Goal: Task Accomplishment & Management: Manage account settings

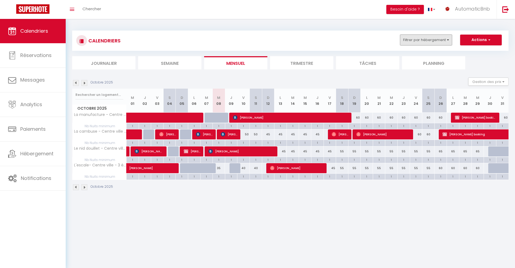
click at [447, 38] on button "Filtrer par hébergement" at bounding box center [426, 40] width 52 height 11
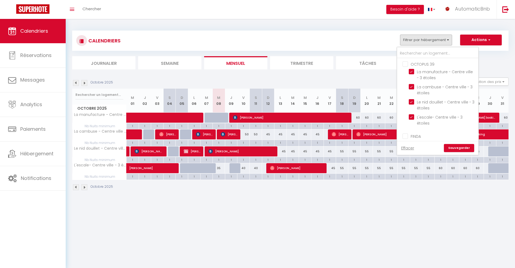
click at [245, 134] on div "50" at bounding box center [243, 134] width 12 height 10
type input "50"
type input "Ven 10 Octobre 2025"
type input "[DATE]"
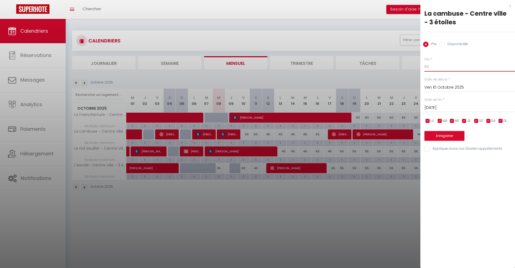
drag, startPoint x: 433, startPoint y: 65, endPoint x: 418, endPoint y: 66, distance: 14.6
click at [418, 66] on body "🟢 Des questions ou besoin d'assistance pour la migration AirBnB? Prenez rdv >>>…" at bounding box center [257, 153] width 515 height 268
type input "45"
click at [431, 104] on input "[DATE]" at bounding box center [469, 107] width 91 height 7
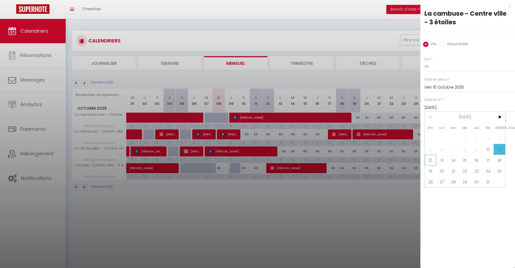
click at [432, 162] on span "12" at bounding box center [431, 160] width 12 height 11
type input "Dim 12 Octobre 2025"
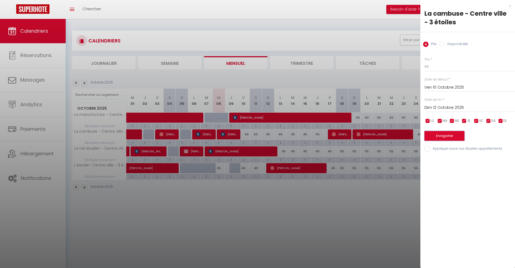
click at [441, 135] on button "Enregistrer" at bounding box center [444, 136] width 40 height 10
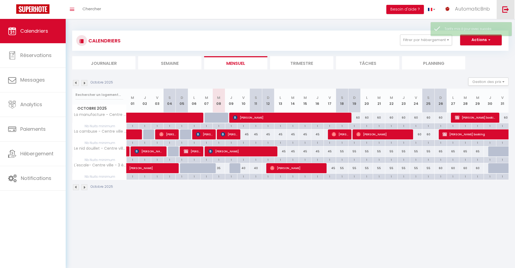
click at [506, 7] on img at bounding box center [505, 9] width 7 height 7
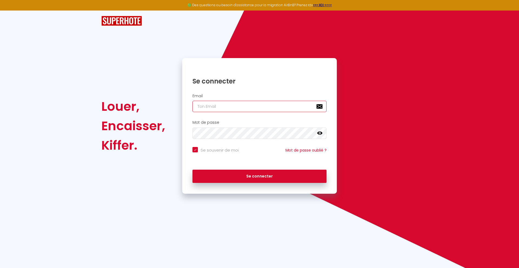
type input "[EMAIL_ADDRESS][DOMAIN_NAME]"
checkbox input "true"
click at [263, 107] on input "[EMAIL_ADDRESS][DOMAIN_NAME]" at bounding box center [259, 106] width 134 height 11
type input "[EMAIL_ADDRESS][DOMAIN_NAME]"
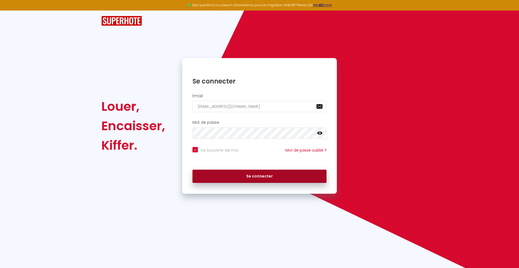
click at [243, 175] on button "Se connecter" at bounding box center [259, 177] width 134 height 14
checkbox input "true"
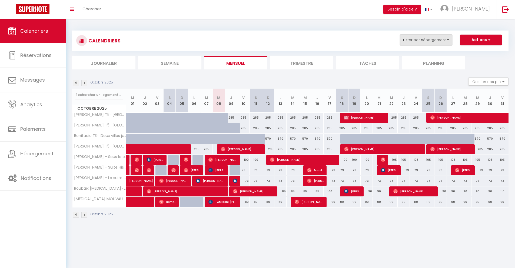
click at [435, 42] on button "Filtrer par hébergement" at bounding box center [426, 40] width 52 height 11
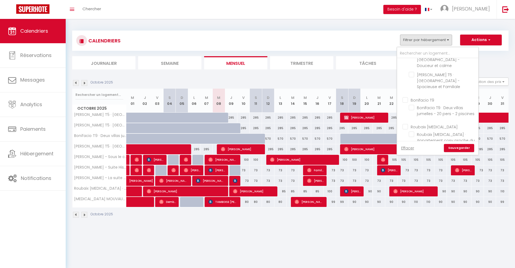
click at [407, 124] on input "Roubaix [MEDICAL_DATA]" at bounding box center [442, 126] width 81 height 5
checkbox input "true"
checkbox input "false"
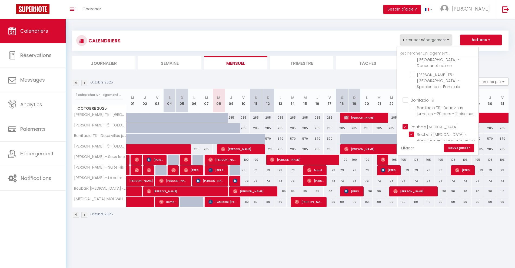
checkbox input "false"
checkbox input "true"
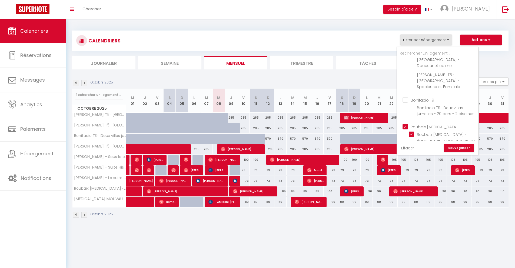
checkbox input "false"
click at [406, 129] on input "Mouvaux [MEDICAL_DATA]" at bounding box center [442, 131] width 81 height 5
checkbox input "true"
checkbox input "false"
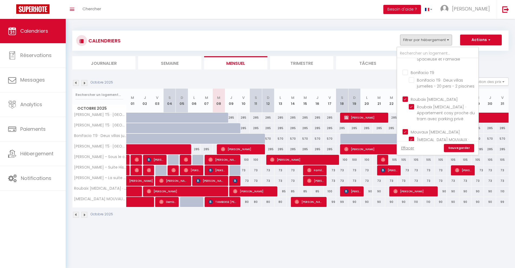
checkbox input "false"
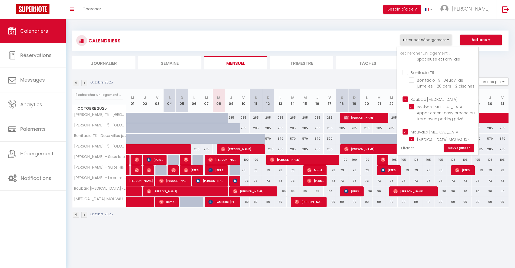
checkbox input "false"
checkbox input "true"
click at [459, 147] on link "Sauvegarder" at bounding box center [459, 148] width 30 height 8
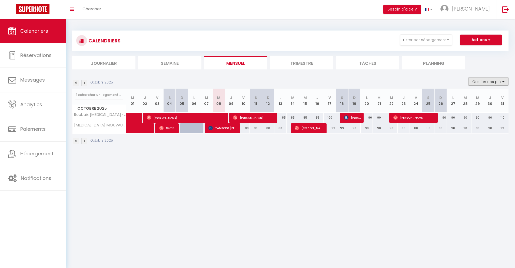
click at [478, 85] on button "Gestion des prix" at bounding box center [488, 82] width 40 height 8
click at [467, 111] on label "Règles" at bounding box center [472, 108] width 15 height 6
click at [467, 111] on input "Règles" at bounding box center [484, 107] width 49 height 5
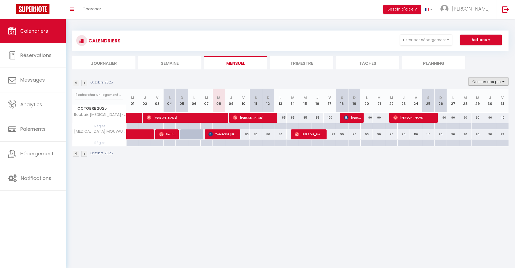
click at [476, 79] on button "Gestion des prix" at bounding box center [488, 82] width 40 height 8
click at [472, 107] on input "Règles" at bounding box center [484, 107] width 49 height 5
checkbox input "false"
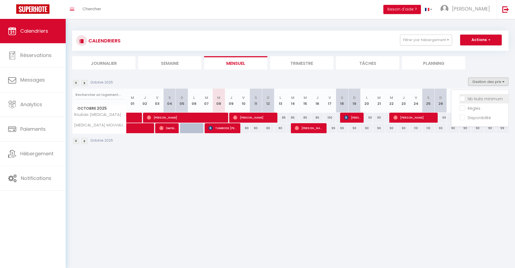
click at [474, 99] on input "Nb Nuits minimum" at bounding box center [484, 98] width 49 height 5
checkbox input "true"
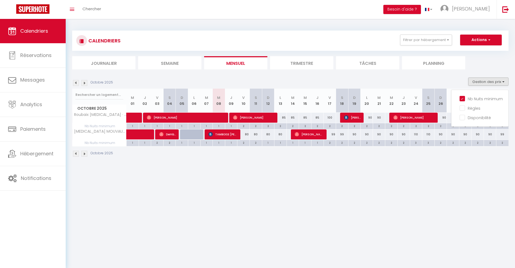
click at [299, 64] on li "Trimestre" at bounding box center [301, 62] width 63 height 13
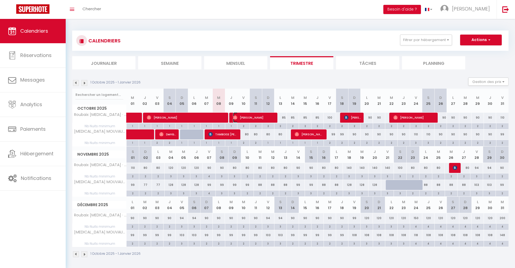
click at [259, 117] on span "[PERSON_NAME]" at bounding box center [253, 117] width 41 height 10
select select "OK"
select select "0"
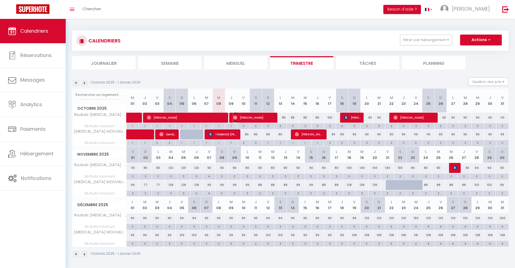
select select "1"
select select
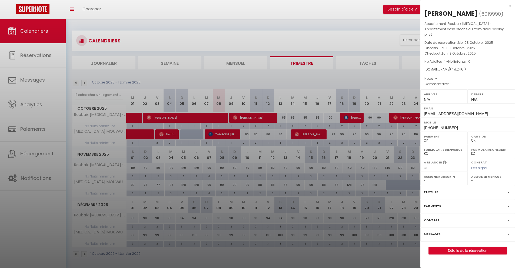
click at [510, 7] on div "x" at bounding box center [465, 6] width 91 height 6
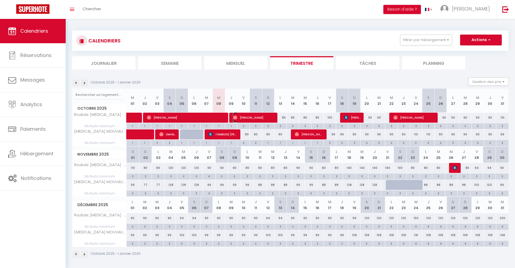
click at [257, 119] on span "[PERSON_NAME]" at bounding box center [253, 117] width 41 height 10
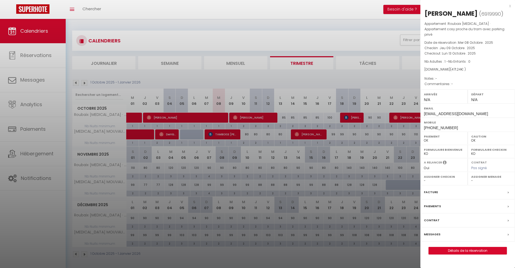
click at [510, 6] on div "x" at bounding box center [465, 6] width 91 height 6
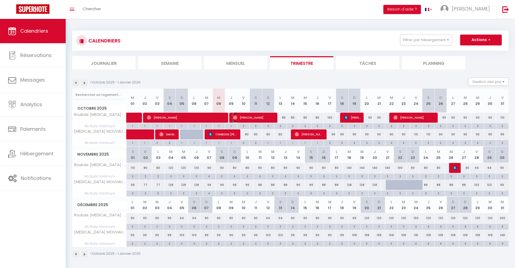
click at [253, 120] on span "[PERSON_NAME]" at bounding box center [253, 117] width 41 height 10
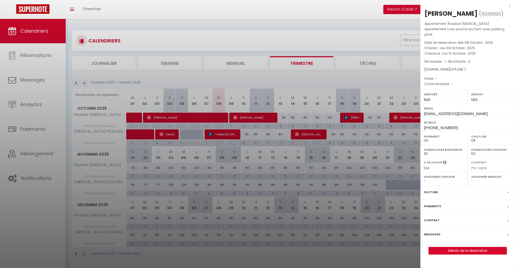
click at [509, 7] on div "x" at bounding box center [465, 6] width 91 height 6
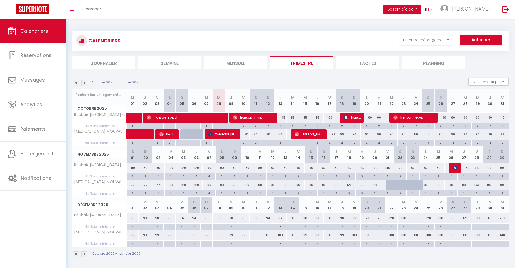
click at [282, 118] on div "85" at bounding box center [280, 118] width 12 height 10
type input "85"
type input "Lun 13 Octobre 2025"
type input "[DATE]"
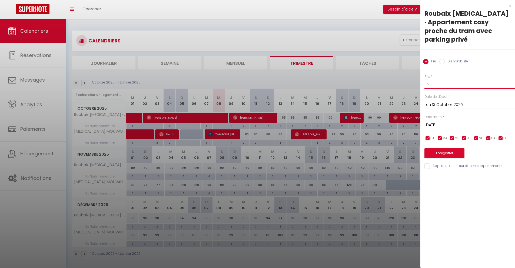
click at [435, 79] on input "85" at bounding box center [469, 84] width 91 height 10
type input "80"
click at [448, 122] on input "[DATE]" at bounding box center [469, 125] width 91 height 7
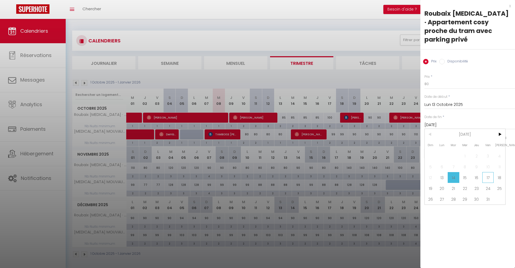
click at [484, 172] on span "17" at bounding box center [488, 177] width 12 height 11
type input "Ven 17 Octobre 2025"
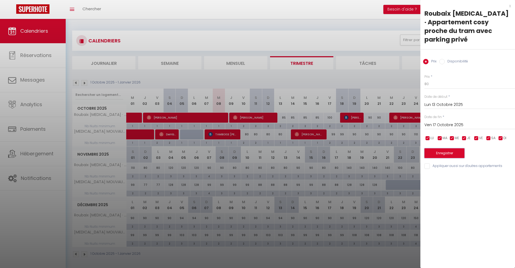
click at [447, 148] on button "Enregistrer" at bounding box center [444, 153] width 40 height 10
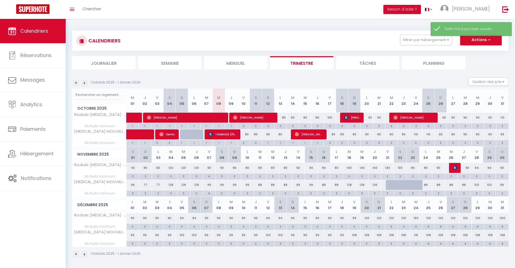
click at [245, 128] on div "2" at bounding box center [243, 125] width 12 height 5
type input "2"
type input "Ven 10 Octobre 2025"
type input "[DATE]"
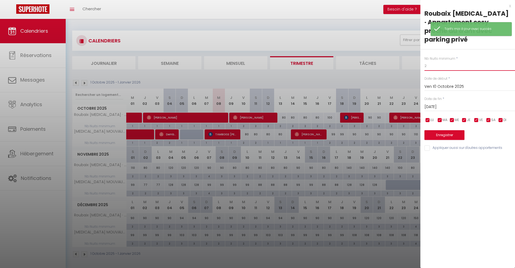
drag, startPoint x: 429, startPoint y: 56, endPoint x: 424, endPoint y: 55, distance: 4.9
click at [424, 55] on div "Nb Nuits minimum * 2 Date de début * [DATE] < [DATE] > Dim Lun Mar Mer Jeu Ven …" at bounding box center [467, 100] width 95 height 102
type input "1"
click at [438, 104] on input "[DATE]" at bounding box center [469, 107] width 91 height 7
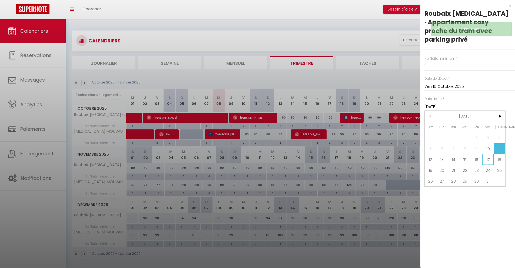
click at [483, 154] on span "17" at bounding box center [488, 159] width 12 height 11
type input "Ven 17 Octobre 2025"
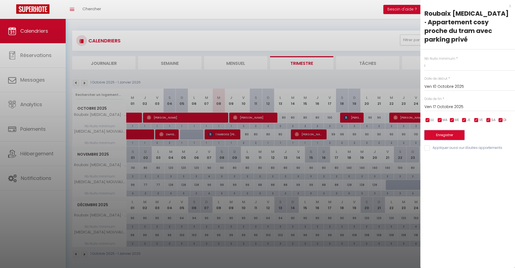
click at [447, 130] on button "Enregistrer" at bounding box center [444, 135] width 40 height 10
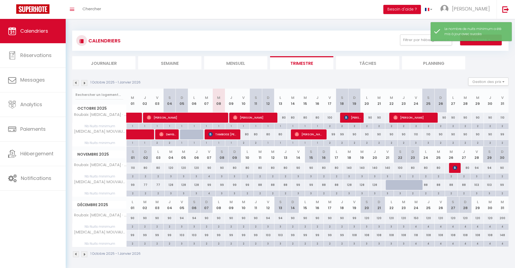
click at [332, 128] on div "2" at bounding box center [330, 125] width 12 height 5
type input "2"
type input "Ven 17 Octobre 2025"
type input "[DATE]"
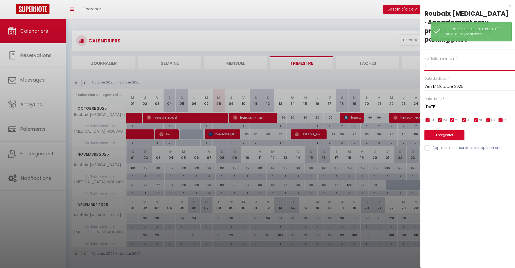
drag, startPoint x: 430, startPoint y: 57, endPoint x: 414, endPoint y: 57, distance: 15.7
click at [414, 57] on body "🟢 Des questions ou besoin d'assistance pour la migration AirBnB? Prenez rdv >>>…" at bounding box center [257, 153] width 515 height 268
type input "1"
click at [438, 130] on button "Enregistrer" at bounding box center [444, 135] width 40 height 10
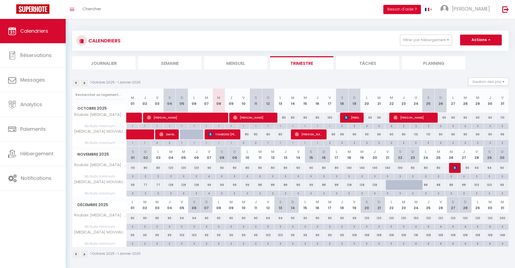
click at [331, 119] on div "100" at bounding box center [330, 118] width 12 height 10
type input "100"
type input "Ven 17 Octobre 2025"
type input "[DATE]"
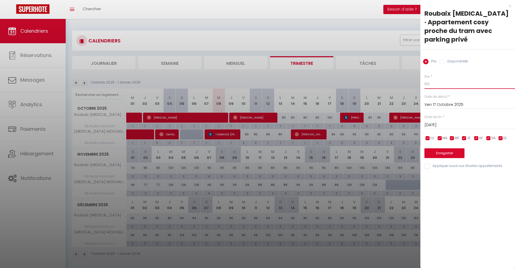
drag, startPoint x: 433, startPoint y: 76, endPoint x: 410, endPoint y: 76, distance: 23.2
click at [411, 76] on body "🟢 Des questions ou besoin d'assistance pour la migration AirBnB? Prenez rdv >>>…" at bounding box center [257, 153] width 515 height 268
type input "90"
click at [434, 148] on button "Enregistrer" at bounding box center [444, 153] width 40 height 10
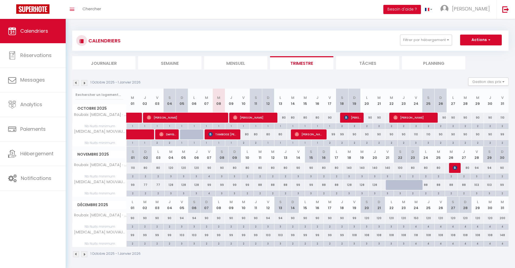
click at [354, 127] on div "2" at bounding box center [354, 125] width 12 height 5
type input "2"
type input "Dim 19 Octobre 2025"
type input "Lun 20 Octobre 2025"
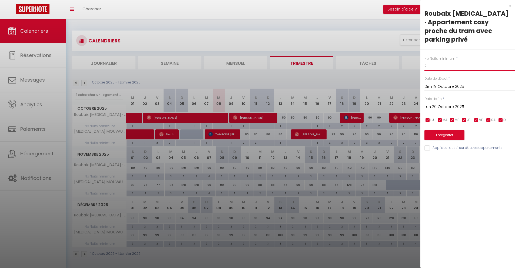
drag, startPoint x: 432, startPoint y: 59, endPoint x: 415, endPoint y: 59, distance: 17.3
click at [417, 59] on body "🟢 Des questions ou besoin d'assistance pour la migration AirBnB? Prenez rdv >>>…" at bounding box center [257, 153] width 515 height 268
type input "1"
click at [438, 104] on input "Lun 20 Octobre 2025" at bounding box center [469, 107] width 91 height 7
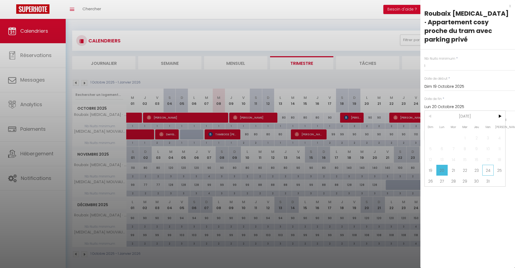
click at [483, 165] on span "24" at bounding box center [488, 170] width 12 height 11
type input "Ven 24 Octobre 2025"
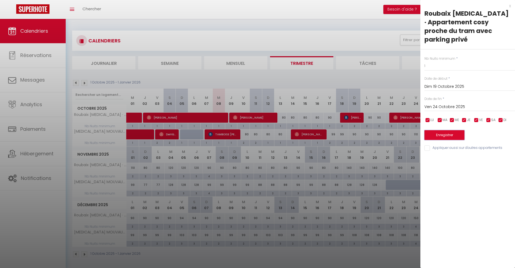
click at [445, 130] on button "Enregistrer" at bounding box center [444, 135] width 40 height 10
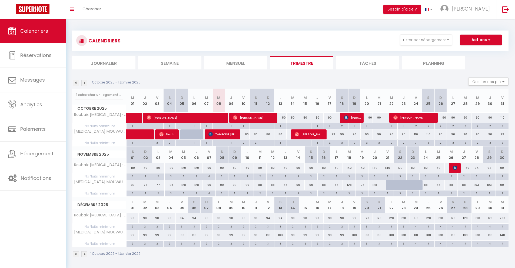
click at [197, 133] on div at bounding box center [198, 137] width 12 height 10
type input "70"
type input "Lun 06 Octobre 2025"
type input "[DATE]"
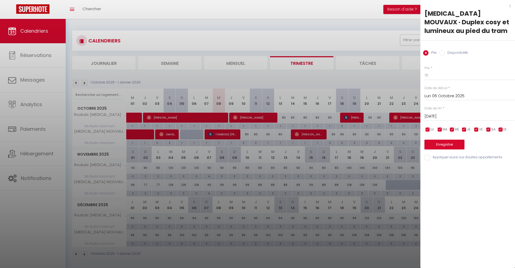
click at [509, 7] on div "x" at bounding box center [465, 6] width 91 height 6
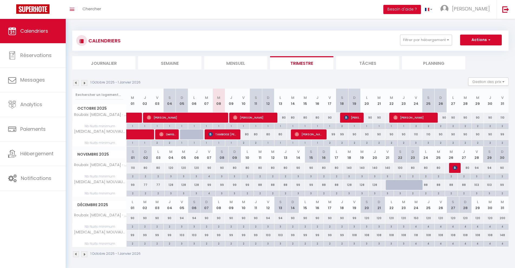
click at [245, 144] on div "2" at bounding box center [243, 142] width 12 height 5
type input "2"
type input "Ven 10 Octobre 2025"
type input "[DATE]"
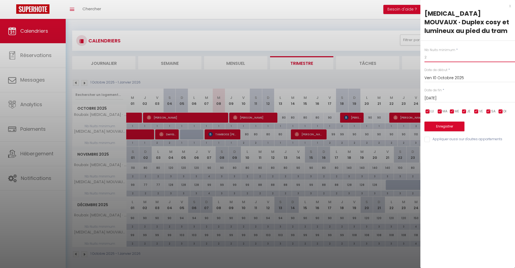
drag, startPoint x: 428, startPoint y: 56, endPoint x: 423, endPoint y: 57, distance: 5.7
click at [423, 57] on div "Nb Nuits minimum * 2 Date de début * [DATE] < [DATE] > Dim Lun Mar Mer Jeu Ven …" at bounding box center [467, 92] width 95 height 102
type input "1"
click at [434, 97] on input "[DATE]" at bounding box center [469, 98] width 91 height 7
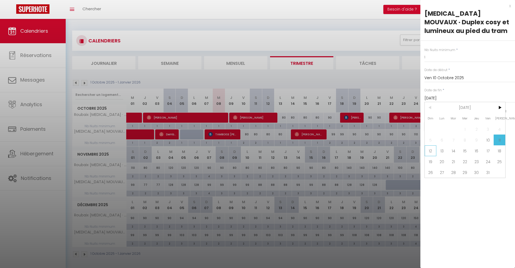
click at [432, 149] on span "12" at bounding box center [431, 150] width 12 height 11
type input "Dim 12 Octobre 2025"
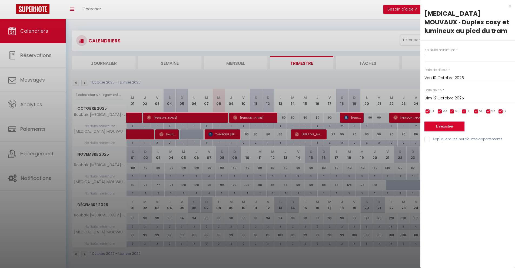
click at [440, 130] on button "Enregistrer" at bounding box center [444, 127] width 40 height 10
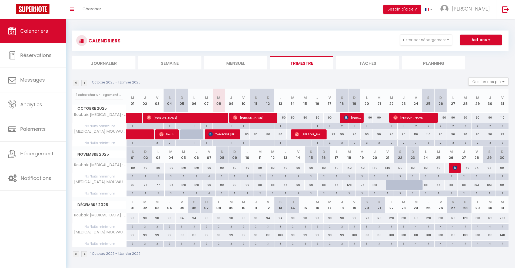
click at [333, 135] on div "99" at bounding box center [330, 134] width 12 height 10
type input "99"
type input "Ven 17 Octobre 2025"
type input "[DATE]"
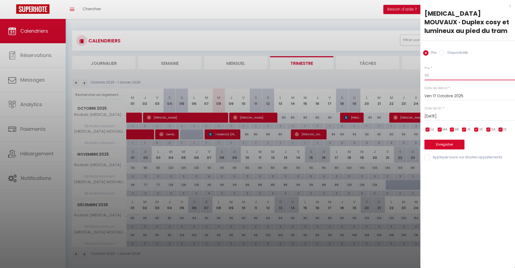
drag, startPoint x: 429, startPoint y: 75, endPoint x: 417, endPoint y: 75, distance: 11.9
click at [418, 75] on body "🟢 Des questions ou besoin d'assistance pour la migration AirBnB? Prenez rdv >>>…" at bounding box center [257, 153] width 515 height 268
type input "90"
click at [446, 108] on div "Date de fin * [DATE] < [DATE] > Dim Lun Mar Mer Jeu Ven Sam 1 2 3 4 5 6 7 8 9 1…" at bounding box center [469, 113] width 91 height 15
click at [446, 111] on div "[DATE] < [DATE] > Dim Lun Mar Mer Jeu Ven Sam 1 2 3 4 5 6 7 8 9 10 11 12 13 14 …" at bounding box center [469, 116] width 91 height 10
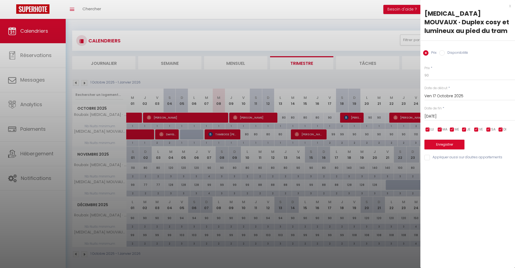
click at [449, 115] on input "[DATE]" at bounding box center [469, 116] width 91 height 7
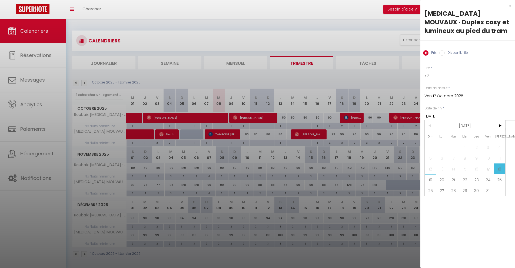
click at [432, 179] on span "19" at bounding box center [431, 179] width 12 height 11
type input "Dim 19 Octobre 2025"
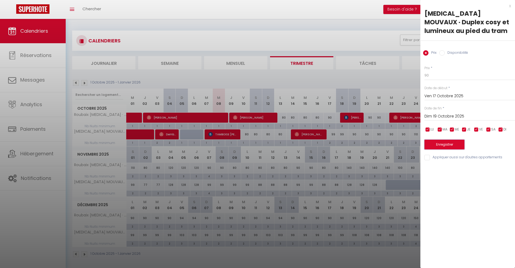
click at [447, 144] on button "Enregistrer" at bounding box center [444, 145] width 40 height 10
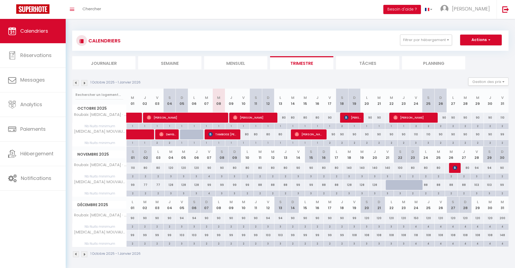
click at [246, 137] on div "80" at bounding box center [243, 134] width 12 height 10
type input "80"
type input "Ven 10 Octobre 2025"
type input "[DATE]"
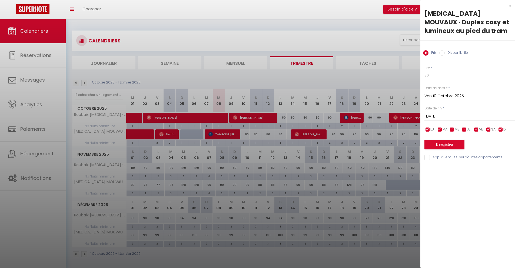
click at [436, 75] on input "80" at bounding box center [469, 76] width 91 height 10
drag, startPoint x: 434, startPoint y: 75, endPoint x: 412, endPoint y: 74, distance: 21.7
click at [413, 74] on body "🟢 Des questions ou besoin d'assistance pour la migration AirBnB? Prenez rdv >>>…" at bounding box center [257, 153] width 515 height 268
type input "70"
click at [434, 118] on input "[DATE]" at bounding box center [469, 116] width 91 height 7
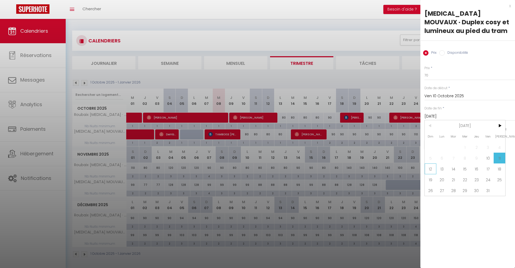
click at [433, 167] on span "12" at bounding box center [431, 169] width 12 height 11
type input "Dim 12 Octobre 2025"
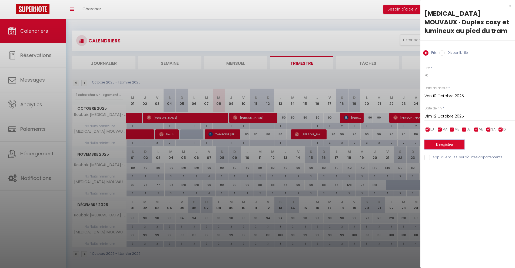
click at [439, 142] on button "Enregistrer" at bounding box center [444, 145] width 40 height 10
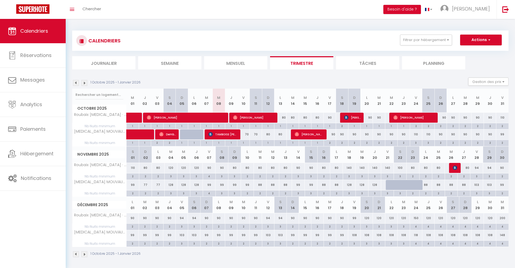
click at [269, 134] on div "80" at bounding box center [268, 134] width 12 height 10
type input "80"
type input "Dim 12 Octobre 2025"
type input "Lun 13 Octobre 2025"
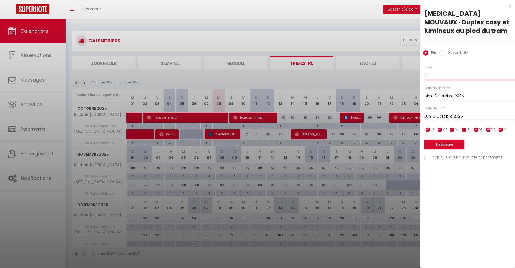
click at [435, 79] on input "80" at bounding box center [469, 76] width 91 height 10
type input "8"
type input "67"
click at [440, 113] on input "Lun 13 Octobre 2025" at bounding box center [469, 116] width 91 height 7
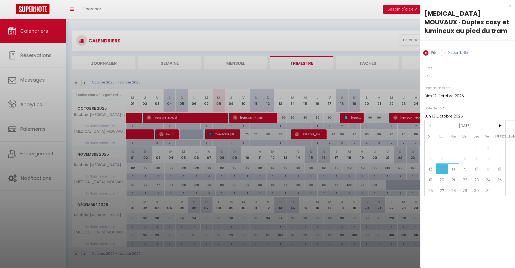
click at [450, 170] on span "14" at bounding box center [454, 169] width 12 height 11
type input "[DATE]"
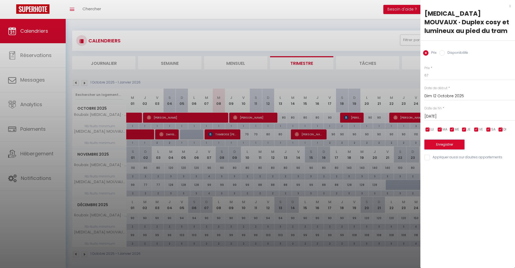
click at [440, 149] on button "Enregistrer" at bounding box center [444, 145] width 40 height 10
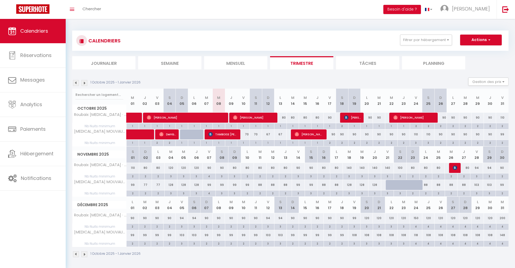
click at [355, 136] on div "90" at bounding box center [354, 134] width 12 height 10
type input "90"
type input "Dim 19 Octobre 2025"
type input "Lun 20 Octobre 2025"
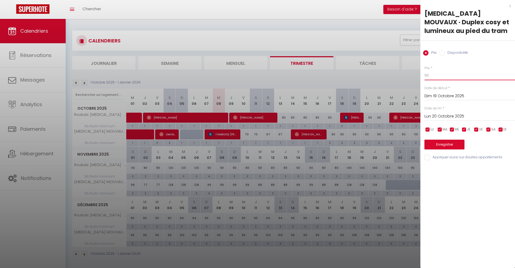
click at [431, 78] on input "90" at bounding box center [469, 76] width 91 height 10
type input "9"
type input "80"
click at [446, 117] on input "Lun 20 Octobre 2025" at bounding box center [469, 116] width 91 height 7
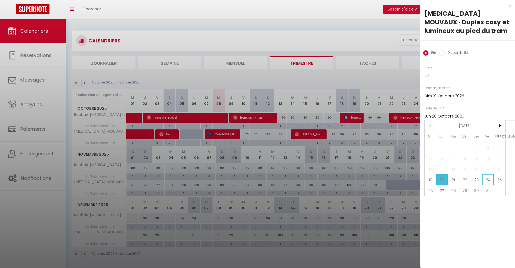
click at [485, 181] on span "24" at bounding box center [488, 179] width 12 height 11
type input "Ven 24 Octobre 2025"
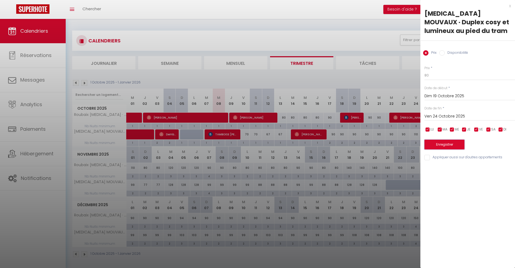
click at [442, 147] on button "Enregistrer" at bounding box center [444, 145] width 40 height 10
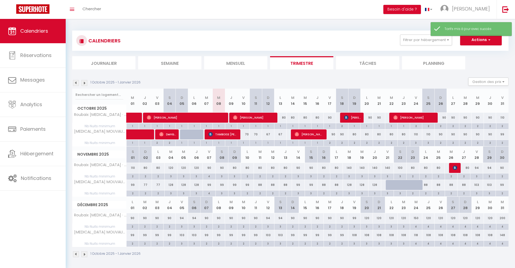
click at [417, 136] on div "110" at bounding box center [416, 134] width 12 height 10
type input "110"
type input "Ven 24 Octobre 2025"
type input "[DATE]"
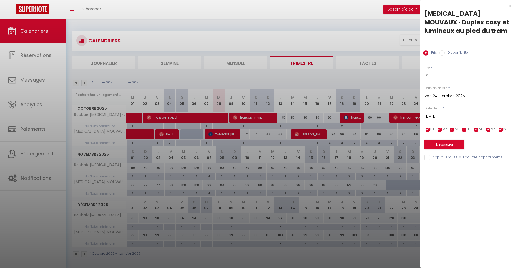
click at [510, 4] on div "x" at bounding box center [465, 6] width 91 height 6
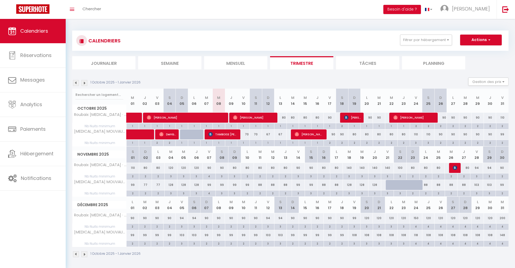
click at [441, 135] on div "90" at bounding box center [440, 134] width 12 height 10
type input "90"
type input "Dim 26 Octobre 2025"
type input "Lun 27 Octobre 2025"
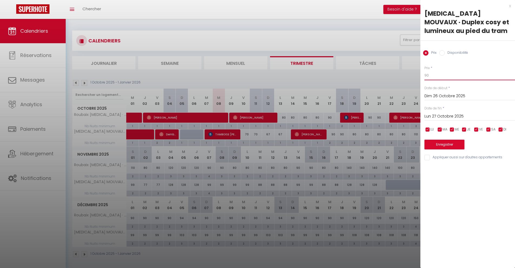
drag, startPoint x: 428, startPoint y: 76, endPoint x: 420, endPoint y: 76, distance: 7.9
click at [420, 76] on div "Prix * 90 Statut * Disponible Indisponible Date de début * [DATE] < [DATE] > Di…" at bounding box center [467, 110] width 95 height 102
type input "85"
click at [429, 115] on input "Lun 27 Octobre 2025" at bounding box center [469, 116] width 91 height 7
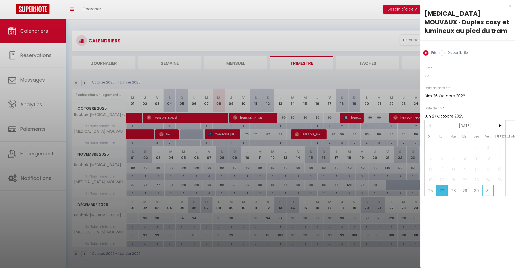
click at [491, 191] on span "31" at bounding box center [488, 190] width 12 height 11
type input "Ven 31 Octobre 2025"
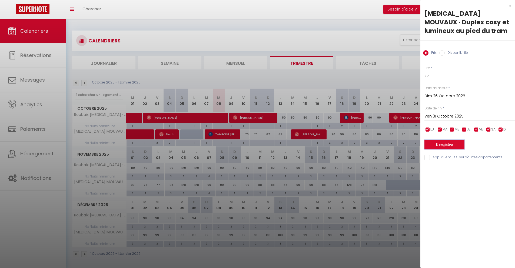
click at [436, 146] on button "Enregistrer" at bounding box center [444, 145] width 40 height 10
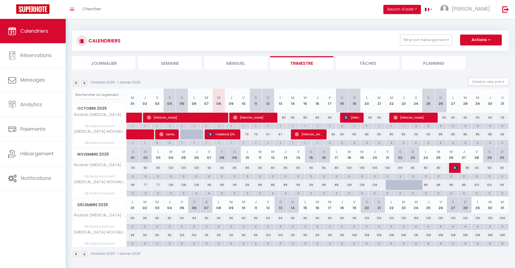
click at [332, 136] on div "90" at bounding box center [330, 134] width 12 height 10
type input "90"
type input "Ven 17 Octobre 2025"
type input "[DATE]"
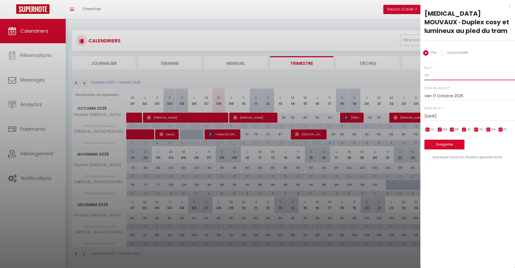
click at [439, 76] on input "90" at bounding box center [469, 76] width 91 height 10
type input "9"
type input "80"
click at [437, 118] on input "[DATE]" at bounding box center [469, 116] width 91 height 7
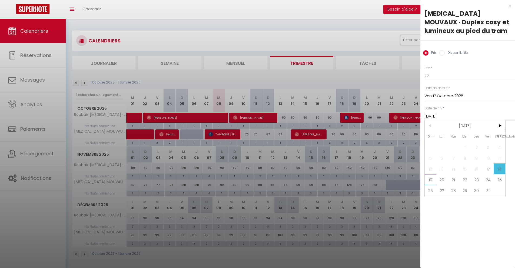
click at [434, 180] on span "19" at bounding box center [431, 179] width 12 height 11
type input "Dim 19 Octobre 2025"
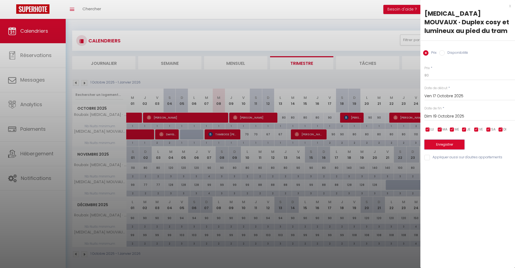
click at [440, 146] on button "Enregistrer" at bounding box center [444, 145] width 40 height 10
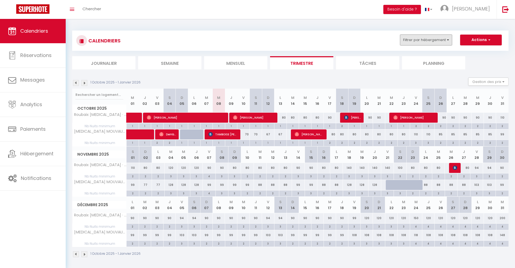
click at [447, 42] on button "Filtrer par hébergement" at bounding box center [426, 40] width 52 height 11
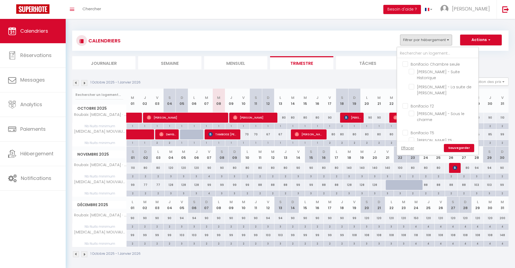
click at [405, 65] on input "Bonifacio Chambre seule" at bounding box center [442, 63] width 81 height 5
checkbox input "true"
checkbox input "false"
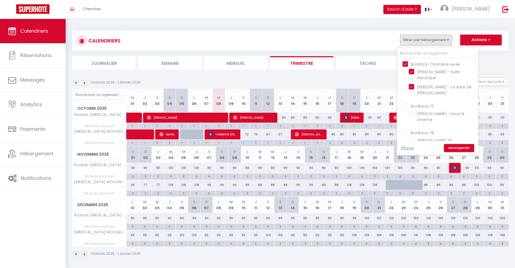
checkbox input "false"
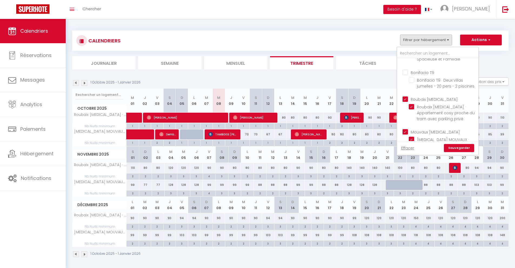
click at [406, 96] on input "Roubaix [MEDICAL_DATA]" at bounding box center [442, 98] width 81 height 5
checkbox input "false"
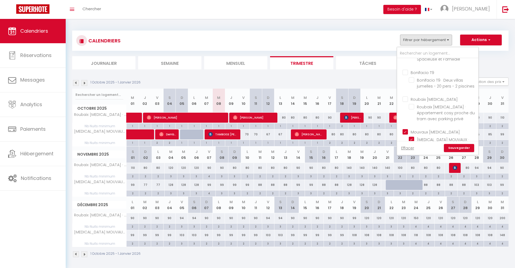
checkbox input "false"
click at [406, 129] on input "Mouvaux [MEDICAL_DATA]" at bounding box center [442, 131] width 81 height 5
checkbox input "false"
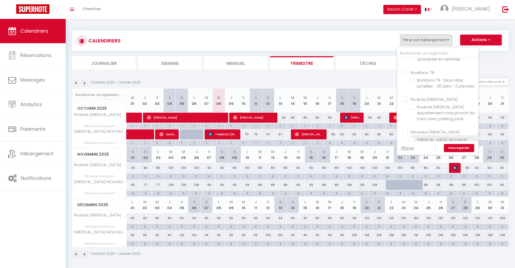
checkbox input "false"
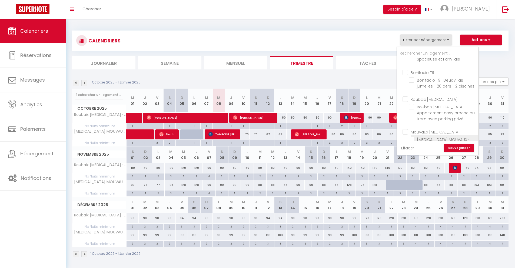
checkbox input "false"
click at [461, 146] on link "Sauvegarder" at bounding box center [459, 148] width 30 height 8
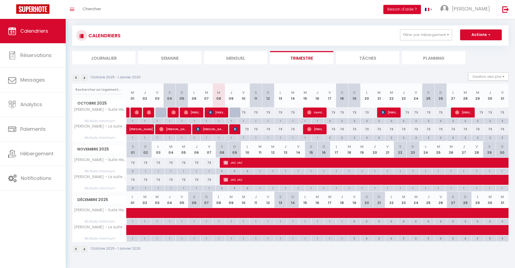
scroll to position [6, 0]
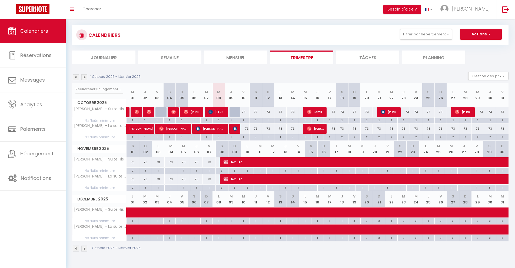
click at [160, 114] on div at bounding box center [161, 112] width 12 height 10
type input "65"
type input "Ven 03 Octobre 2025"
type input "[DATE]"
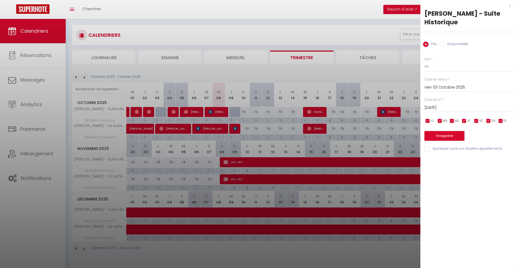
click at [510, 5] on div "x" at bounding box center [465, 6] width 91 height 6
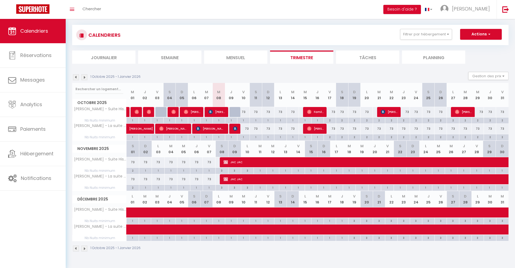
click at [236, 115] on div at bounding box center [235, 112] width 12 height 10
type input "73"
type input "Jeu 09 Octobre 2025"
type input "Ven 10 Octobre 2025"
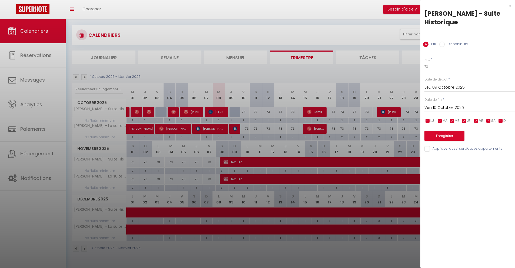
click at [510, 6] on div "x" at bounding box center [465, 6] width 91 height 6
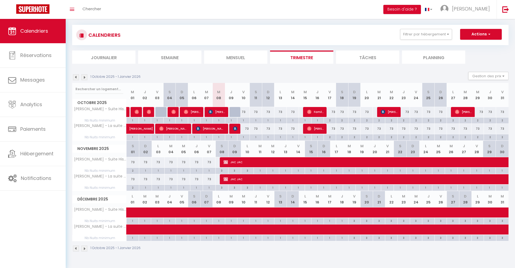
click at [244, 113] on div "73" at bounding box center [243, 112] width 12 height 10
type input "73"
type input "Ven 10 Octobre 2025"
type input "[DATE]"
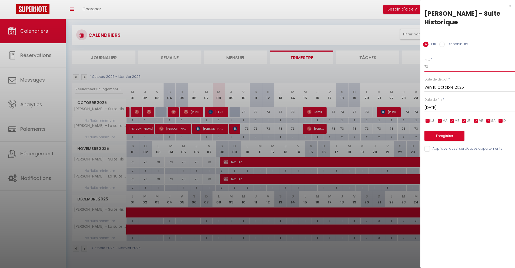
click at [429, 67] on input "73" at bounding box center [469, 67] width 91 height 10
click at [234, 112] on div at bounding box center [257, 134] width 515 height 268
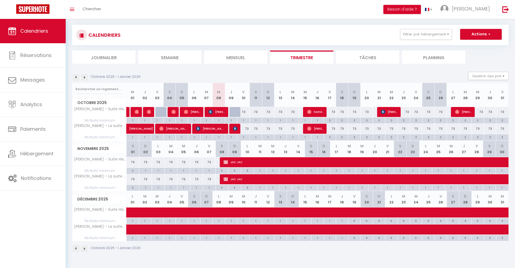
click at [234, 112] on div at bounding box center [235, 112] width 12 height 10
type input "73"
type input "Jeu 09 Octobre 2025"
type input "Ven 10 Octobre 2025"
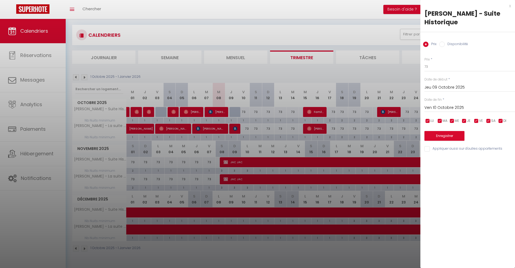
click at [510, 5] on div "x" at bounding box center [465, 6] width 91 height 6
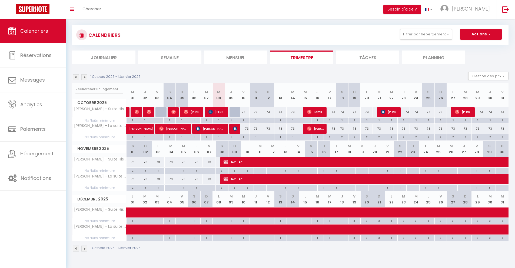
click at [246, 111] on div "73" at bounding box center [243, 112] width 12 height 10
type input "73"
type input "Ven 10 Octobre 2025"
type input "[DATE]"
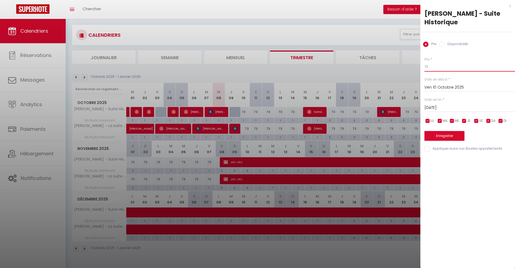
drag, startPoint x: 431, startPoint y: 68, endPoint x: 414, endPoint y: 65, distance: 17.0
click at [414, 65] on body "🟢 Des questions ou besoin d'assistance pour la migration AirBnB? Prenez rdv >>>…" at bounding box center [257, 147] width 515 height 268
type input "67"
click at [436, 107] on input "[DATE]" at bounding box center [469, 107] width 91 height 7
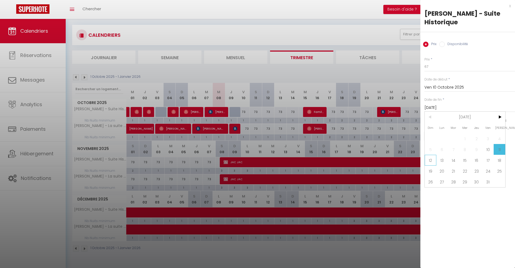
click at [434, 157] on span "12" at bounding box center [431, 160] width 12 height 11
type input "Dim 12 Octobre 2025"
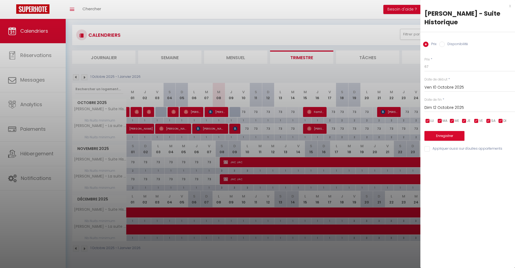
click at [427, 149] on input "Appliquer aussi sur d'autres appartements" at bounding box center [469, 148] width 91 height 5
checkbox input "true"
click at [435, 139] on button "Enregistrer" at bounding box center [444, 136] width 40 height 10
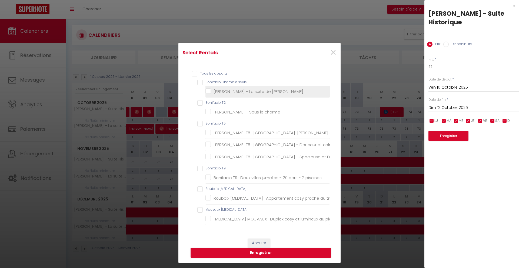
click at [260, 92] on Doria "[PERSON_NAME] - La suite de [PERSON_NAME]" at bounding box center [267, 91] width 124 height 5
checkbox Doria "true"
checkbox seule "true"
checkbox charme "false"
checkbox sérénité "false"
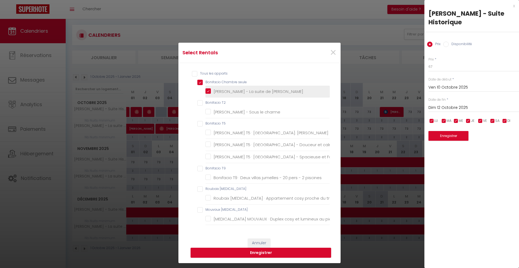
checkbox calme "false"
checkbox Familiale "false"
checkbox piscines "false"
checkbox privé "false"
checkbox tram "false"
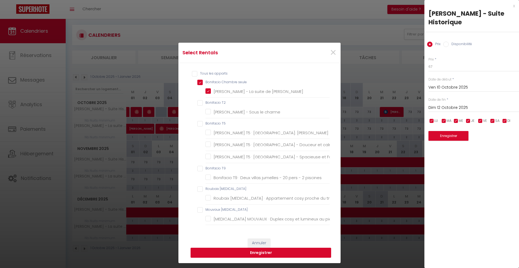
click at [264, 253] on button "Enregistrer" at bounding box center [261, 253] width 141 height 10
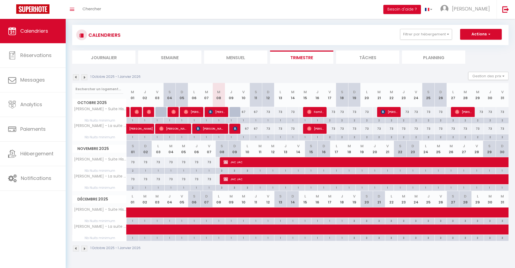
click at [268, 112] on div "73" at bounding box center [268, 112] width 12 height 10
type input "73"
type input "Dim 12 Octobre 2025"
type input "Lun 13 Octobre 2025"
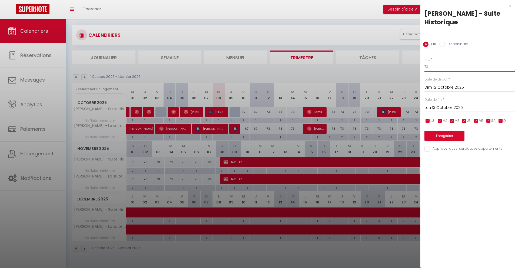
click at [446, 69] on input "73" at bounding box center [469, 67] width 91 height 10
type input "7"
type input "65"
click at [441, 106] on input "Lun 13 Octobre 2025" at bounding box center [469, 107] width 91 height 7
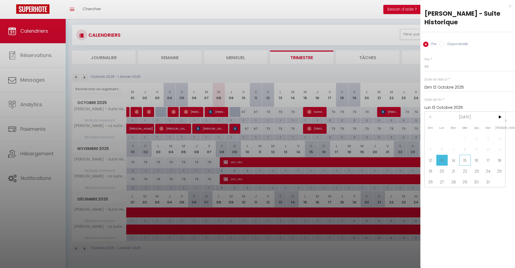
click at [467, 158] on span "15" at bounding box center [465, 160] width 12 height 11
type input "Mer 15 Octobre 2025"
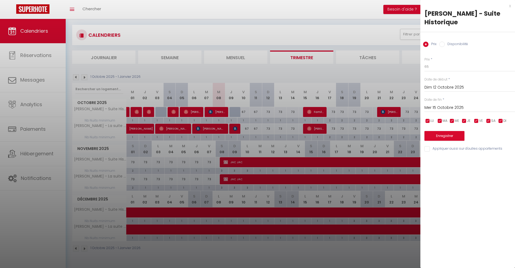
click at [430, 149] on input "Appliquer aussi sur d'autres appartements" at bounding box center [469, 148] width 91 height 5
checkbox input "true"
click at [434, 139] on button "Enregistrer" at bounding box center [444, 136] width 40 height 10
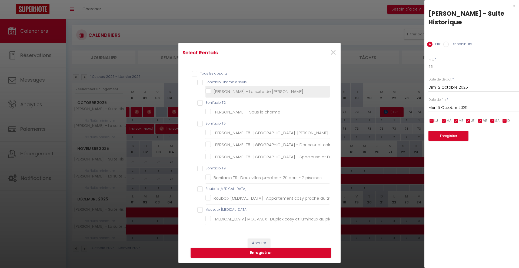
click at [254, 93] on label "[PERSON_NAME] - La suite de [PERSON_NAME]" at bounding box center [257, 91] width 92 height 6
click at [254, 93] on Doria "[PERSON_NAME] - La suite de [PERSON_NAME]" at bounding box center [267, 91] width 124 height 5
checkbox Doria "true"
checkbox seule "true"
checkbox charme "false"
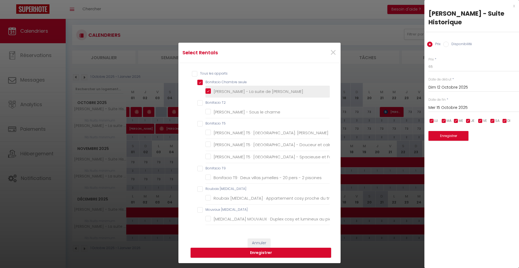
checkbox sérénité "false"
checkbox calme "false"
checkbox Familiale "false"
checkbox piscines "false"
checkbox privé "false"
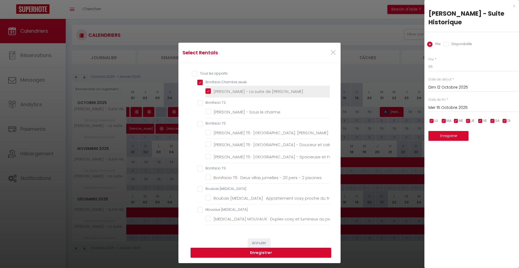
checkbox tram "false"
click at [277, 253] on button "Enregistrer" at bounding box center [261, 253] width 141 height 10
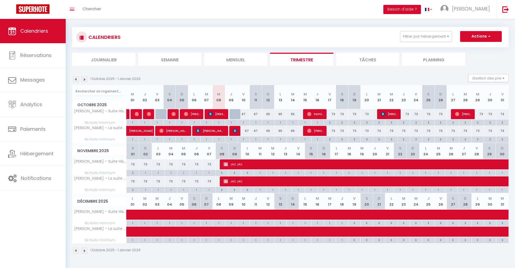
scroll to position [0, 0]
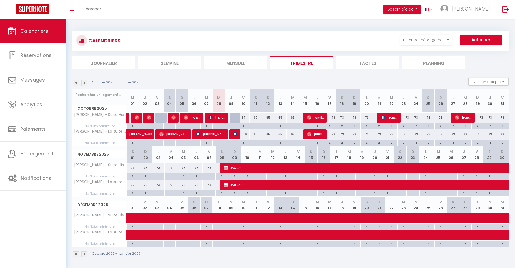
click at [146, 169] on div "73" at bounding box center [145, 168] width 13 height 10
type input "73"
type input "Dim 02 Novembre 2025"
type input "Lun 03 Novembre 2025"
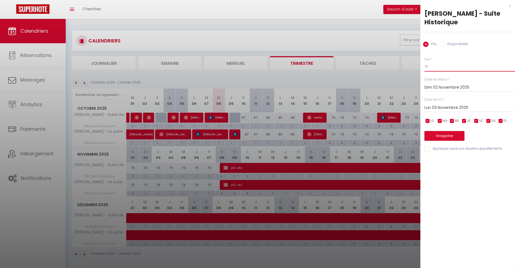
drag, startPoint x: 447, startPoint y: 66, endPoint x: 412, endPoint y: 66, distance: 34.9
click at [412, 66] on body "🟢 Des questions ou besoin d'assistance pour la migration AirBnB? Prenez rdv >>>…" at bounding box center [257, 153] width 515 height 268
type input "65"
click at [436, 107] on input "Lun 03 Novembre 2025" at bounding box center [469, 107] width 91 height 7
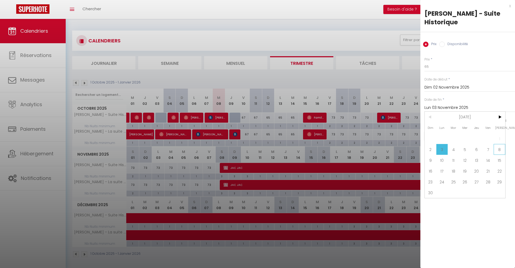
click at [501, 149] on span "8" at bounding box center [500, 149] width 12 height 11
type input "Sam 08 Novembre 2025"
click at [427, 149] on input "Appliquer aussi sur d'autres appartements" at bounding box center [469, 148] width 91 height 5
checkbox input "true"
click at [435, 138] on button "Enregistrer" at bounding box center [444, 136] width 40 height 10
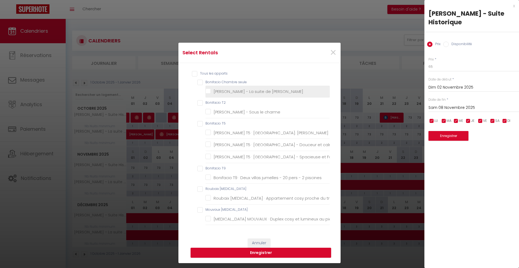
click at [229, 90] on Doria "[PERSON_NAME] - La suite de [PERSON_NAME]" at bounding box center [267, 91] width 124 height 5
checkbox Doria "true"
checkbox seule "true"
checkbox charme "false"
checkbox sérénité "false"
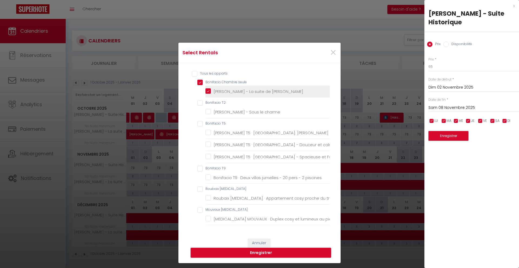
checkbox calme "false"
checkbox Familiale "false"
checkbox piscines "false"
checkbox privé "false"
checkbox tram "false"
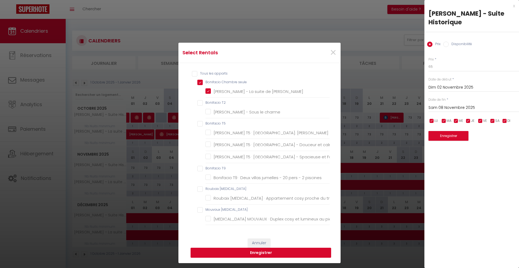
click at [284, 253] on button "Enregistrer" at bounding box center [261, 253] width 141 height 10
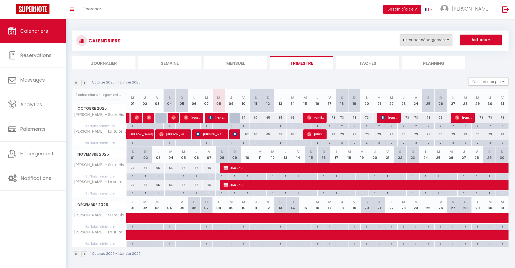
click at [428, 42] on button "Filtrer par hébergement" at bounding box center [426, 40] width 52 height 11
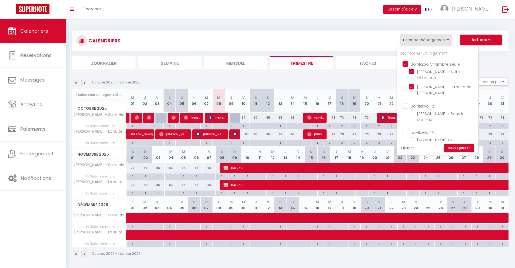
click at [407, 62] on input "Bonifacio Chambre seule" at bounding box center [442, 63] width 81 height 5
checkbox input "false"
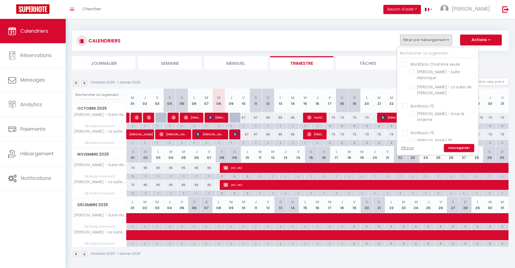
checkbox input "false"
click at [407, 105] on input "Bonifacio T2" at bounding box center [442, 105] width 81 height 5
click at [465, 150] on link "Sauvegarder" at bounding box center [459, 148] width 30 height 8
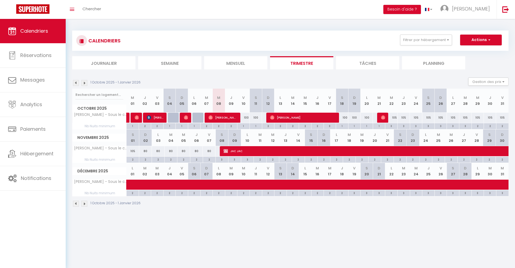
click at [392, 127] on div "3" at bounding box center [391, 125] width 12 height 5
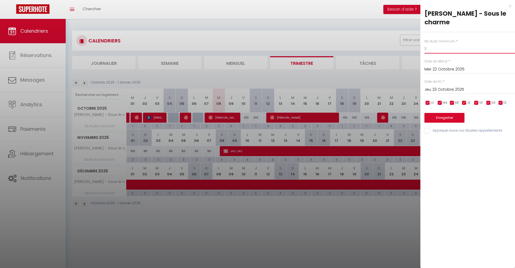
drag, startPoint x: 430, startPoint y: 49, endPoint x: 423, endPoint y: 49, distance: 6.8
click at [423, 49] on div "Nb Nuits minimum * 3 Date de début * [DATE] < [DATE] > Dim Lun Mar Mer Jeu Ven …" at bounding box center [467, 83] width 95 height 102
click at [448, 89] on input "Jeu 23 Octobre 2025" at bounding box center [469, 89] width 91 height 7
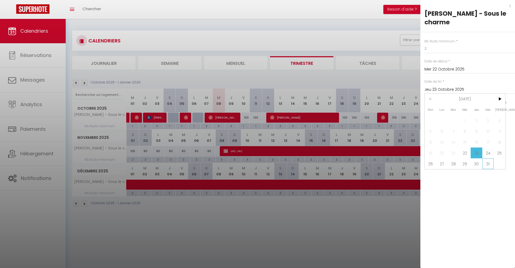
click at [490, 162] on span "31" at bounding box center [488, 163] width 12 height 11
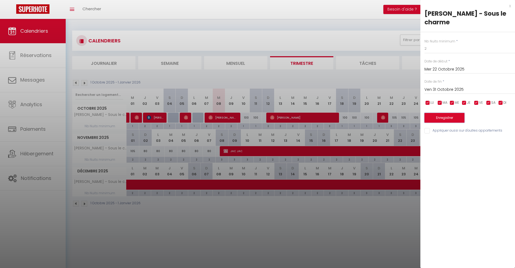
click at [453, 118] on button "Enregistrer" at bounding box center [444, 118] width 40 height 10
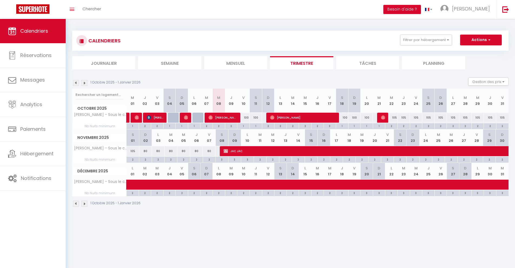
click at [174, 121] on div at bounding box center [174, 118] width 12 height 10
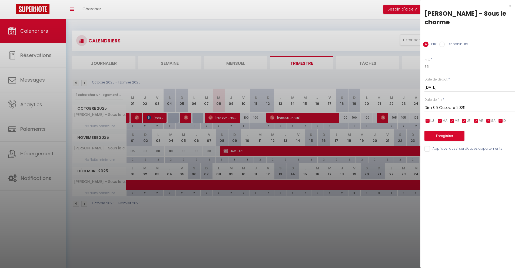
click at [174, 118] on div at bounding box center [257, 134] width 515 height 268
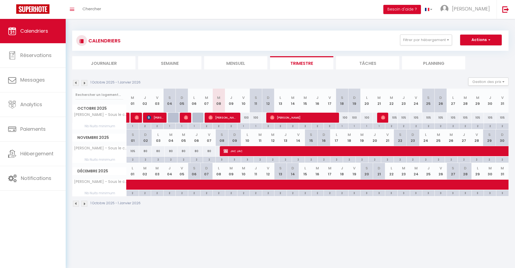
click at [245, 116] on div "100" at bounding box center [243, 118] width 12 height 10
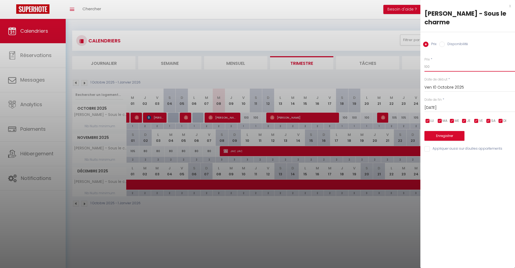
drag, startPoint x: 439, startPoint y: 66, endPoint x: 420, endPoint y: 66, distance: 19.2
click at [420, 66] on div "Prix * 100 Statut * Disponible Indisponible Date de début * [DATE] < [DATE] > D…" at bounding box center [467, 101] width 95 height 102
click at [439, 104] on div "[DATE] < [DATE] > Dim Lun Mar Mer Jeu Ven Sam 1 2 3 4 5 6 7 8 9 10 11 12 13 14 …" at bounding box center [469, 107] width 91 height 10
click at [438, 105] on input "[DATE]" at bounding box center [469, 107] width 91 height 7
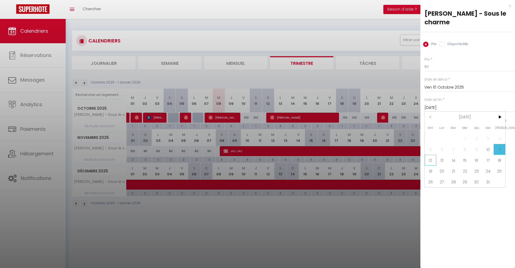
click at [434, 161] on span "12" at bounding box center [431, 160] width 12 height 11
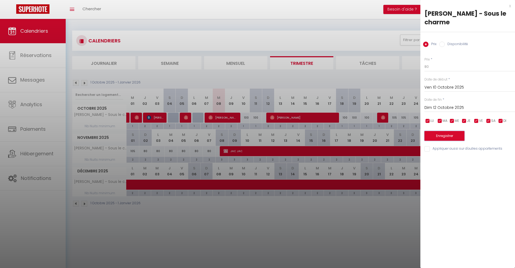
click at [441, 140] on button "Enregistrer" at bounding box center [444, 136] width 40 height 10
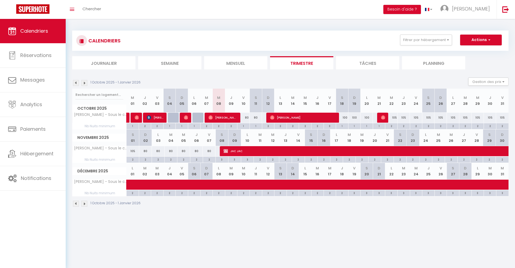
click at [355, 118] on div "100" at bounding box center [354, 118] width 12 height 10
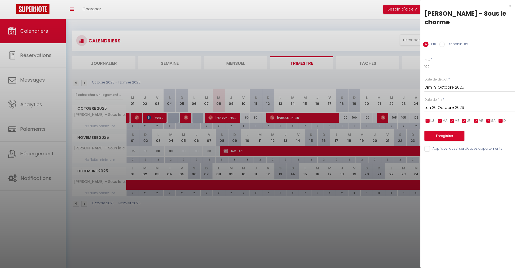
click at [510, 6] on div "x" at bounding box center [465, 6] width 91 height 6
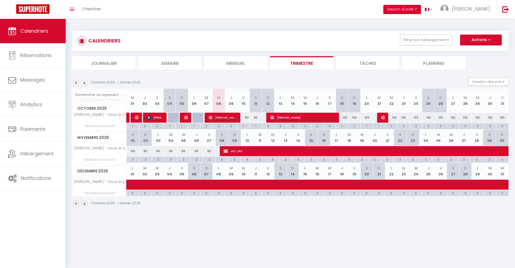
click at [395, 118] on div "105" at bounding box center [391, 118] width 12 height 10
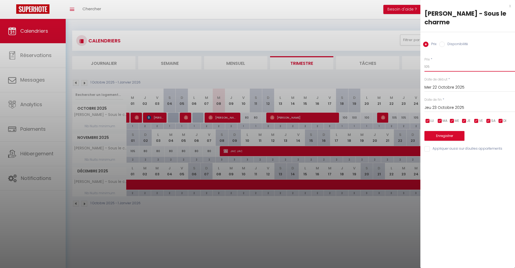
click at [435, 69] on input "105" at bounding box center [469, 67] width 91 height 10
click at [442, 105] on input "Jeu 23 Octobre 2025" at bounding box center [469, 107] width 91 height 7
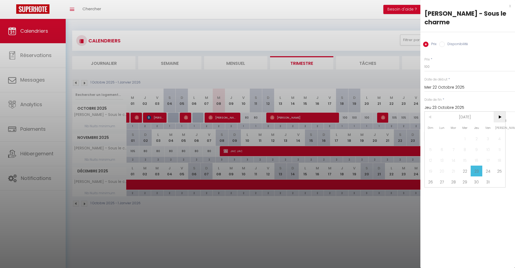
click at [501, 117] on span ">" at bounding box center [500, 117] width 12 height 11
click at [433, 148] on span "2" at bounding box center [431, 149] width 12 height 11
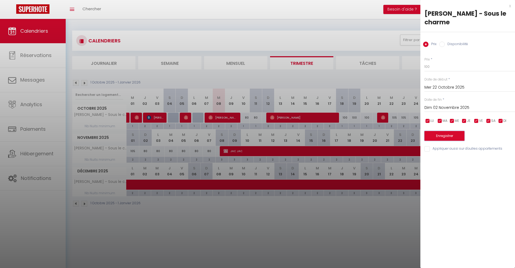
click at [438, 135] on button "Enregistrer" at bounding box center [444, 136] width 40 height 10
